Goal: Task Accomplishment & Management: Manage account settings

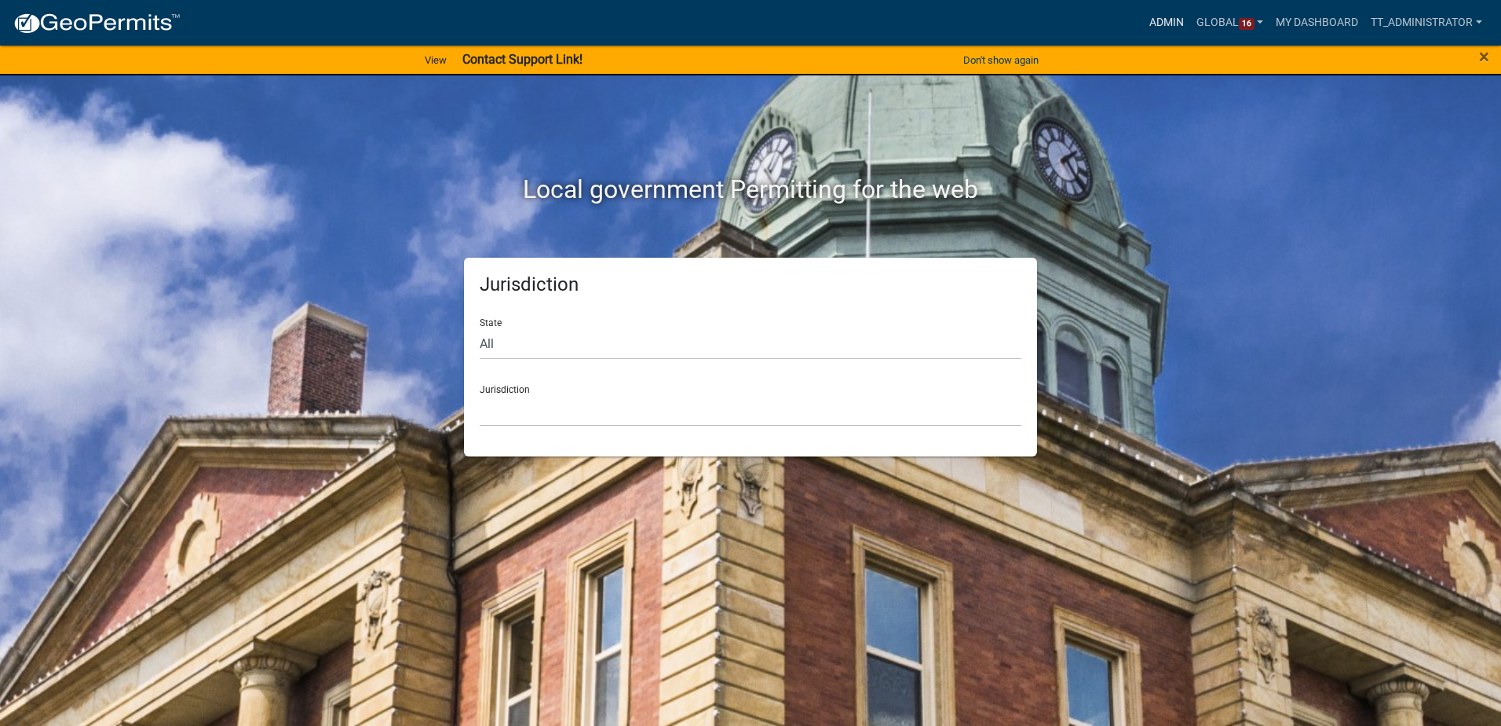
click at [1152, 15] on link "Admin" at bounding box center [1166, 23] width 47 height 30
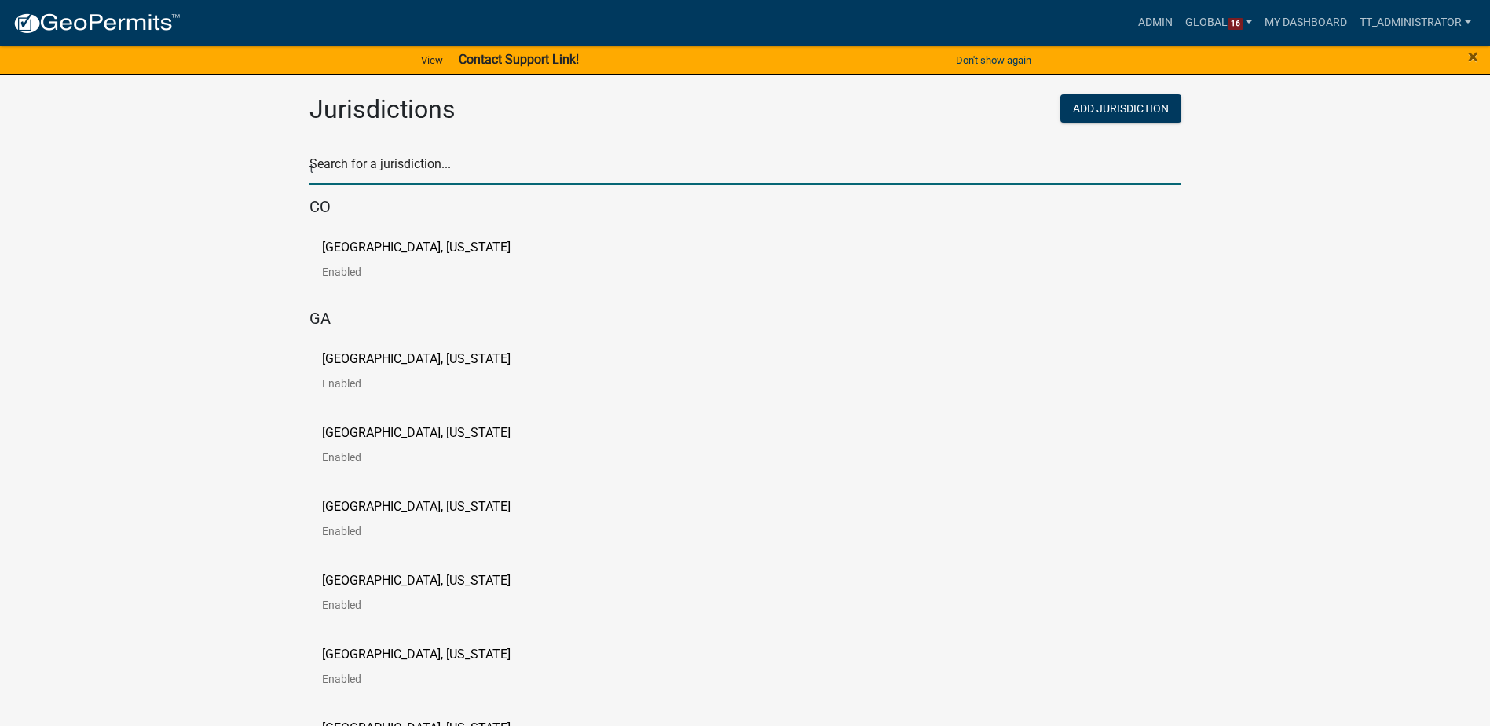
click at [578, 158] on input "t" at bounding box center [745, 168] width 872 height 32
type input "test"
click at [329, 252] on p "[PERSON_NAME] Testing" at bounding box center [391, 247] width 138 height 13
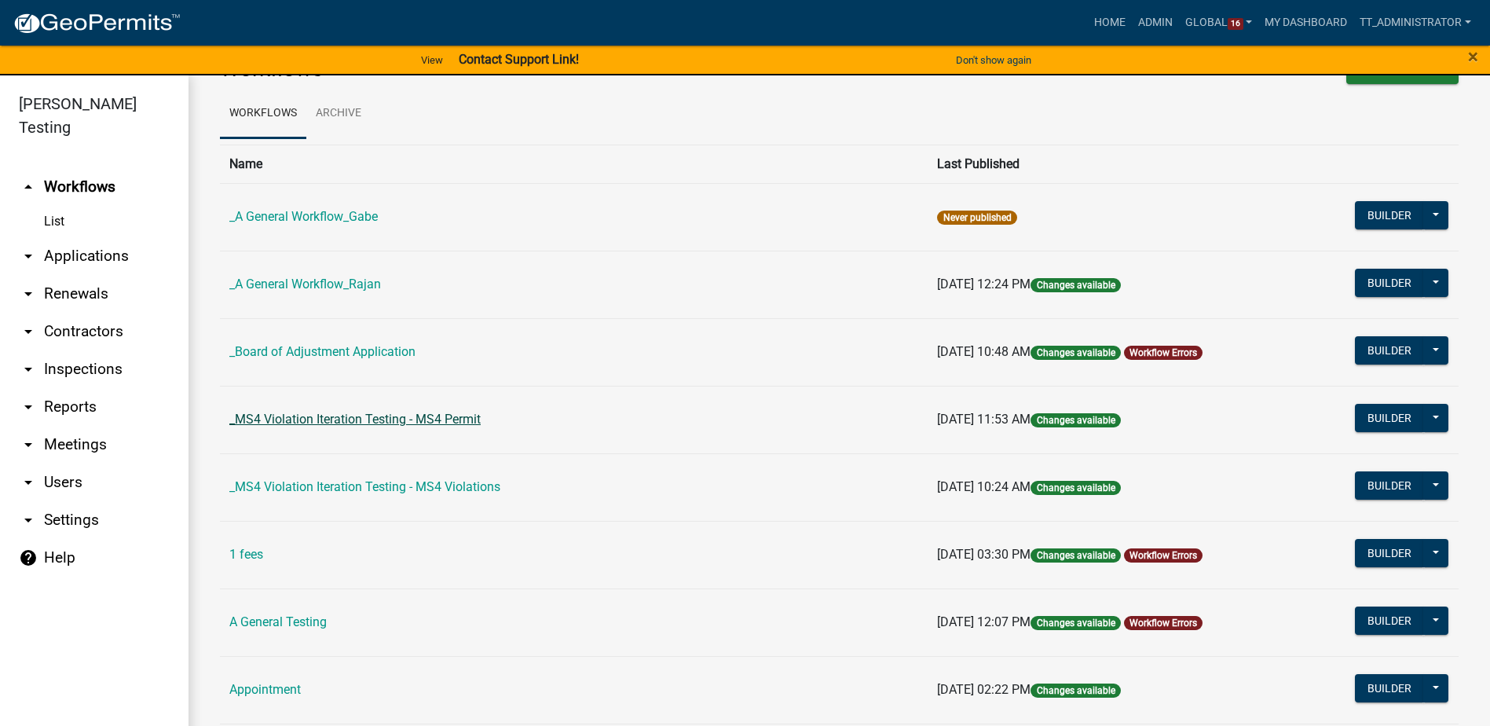
scroll to position [79, 0]
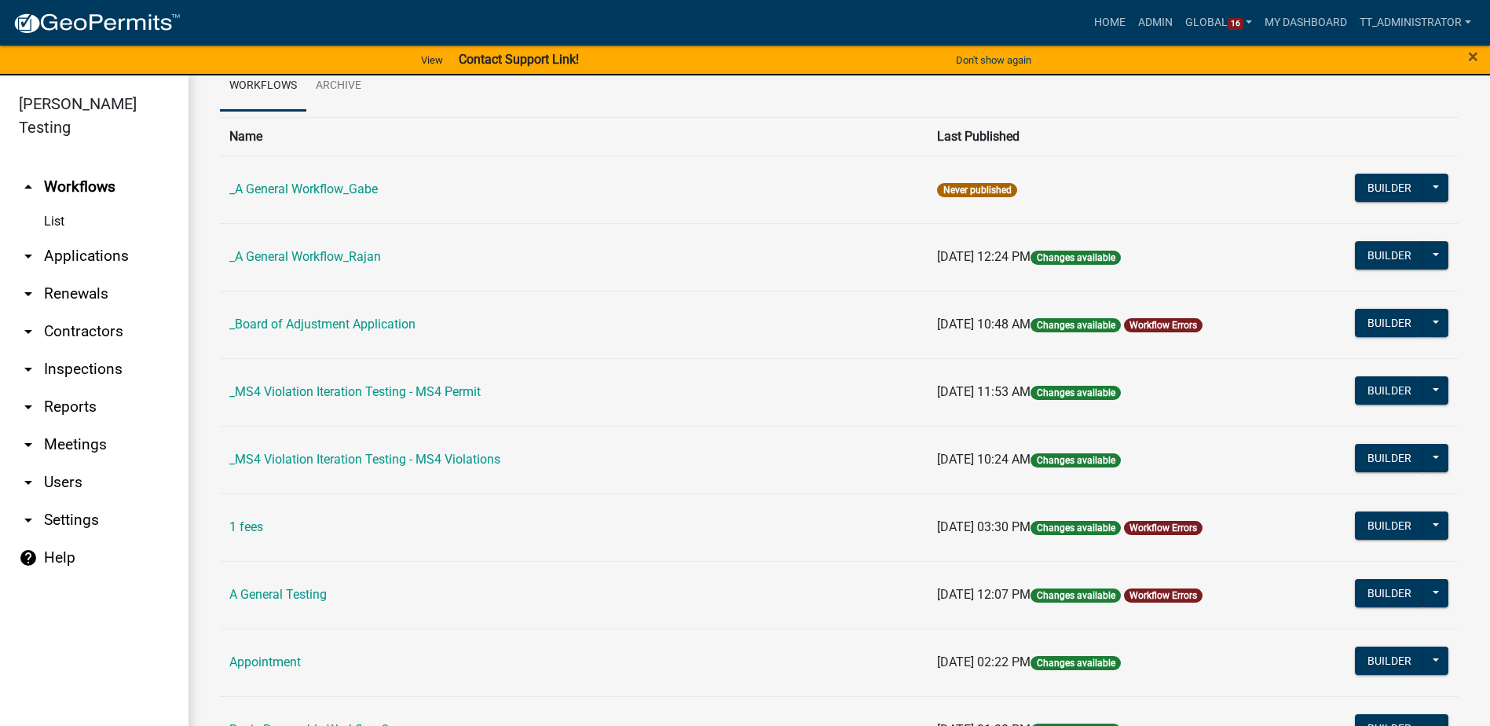
click at [70, 501] on link "arrow_drop_down Settings" at bounding box center [94, 520] width 188 height 38
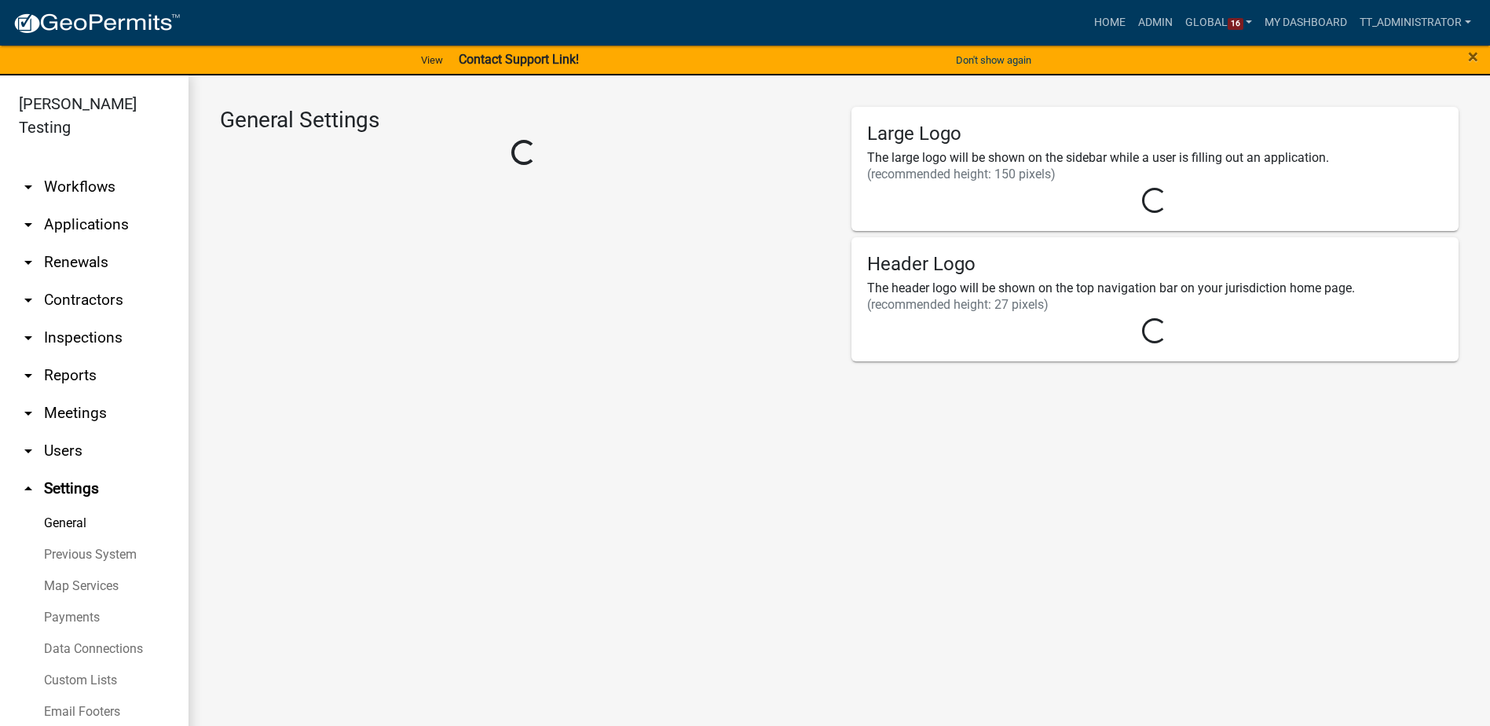
select select "IA"
select select "Central Standard Time"
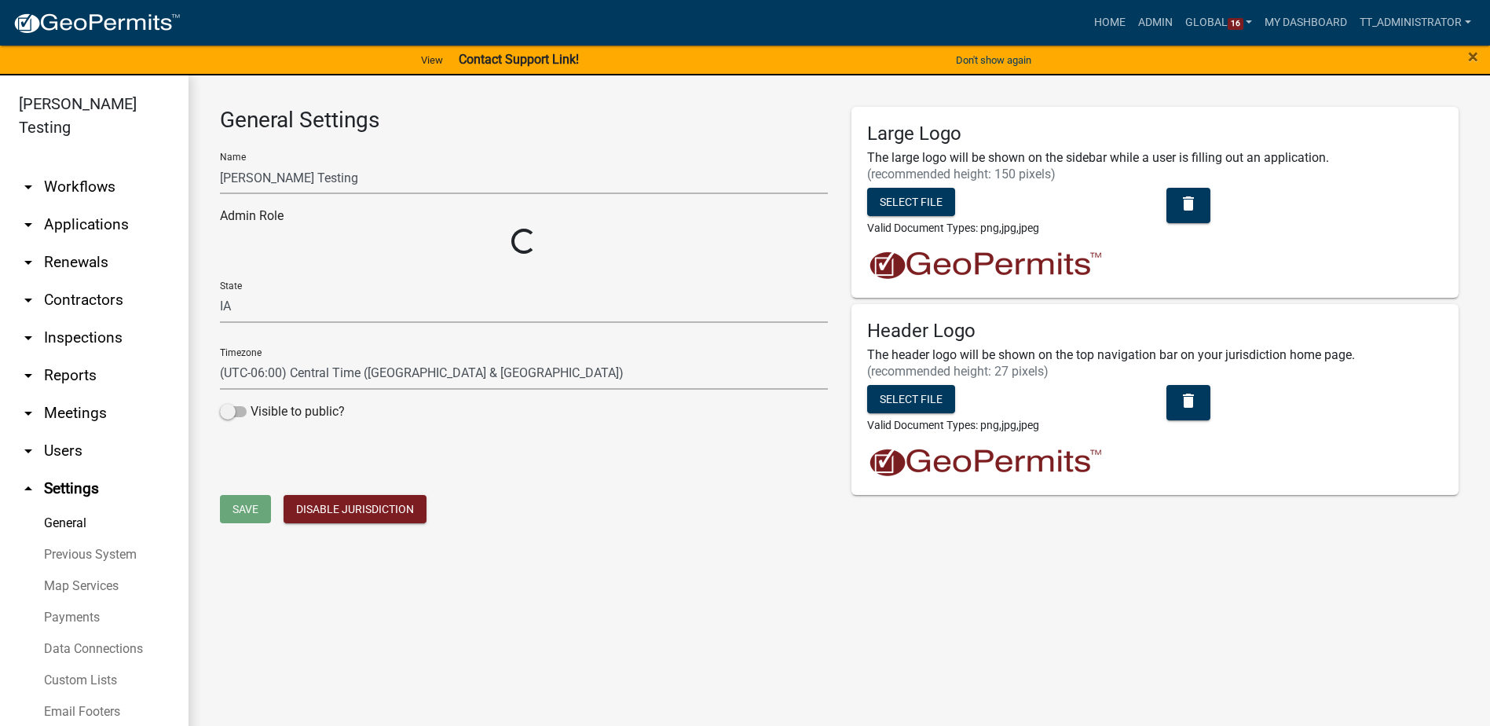
select select "bd3f6247-2fa5-4261-8b09-08097dfedd9a"
click at [243, 415] on span at bounding box center [233, 416] width 27 height 11
click at [250, 407] on input "Visible to public?" at bounding box center [250, 407] width 0 height 0
click at [248, 510] on span "Save" at bounding box center [245, 509] width 26 height 13
